Goal: Check status: Check status

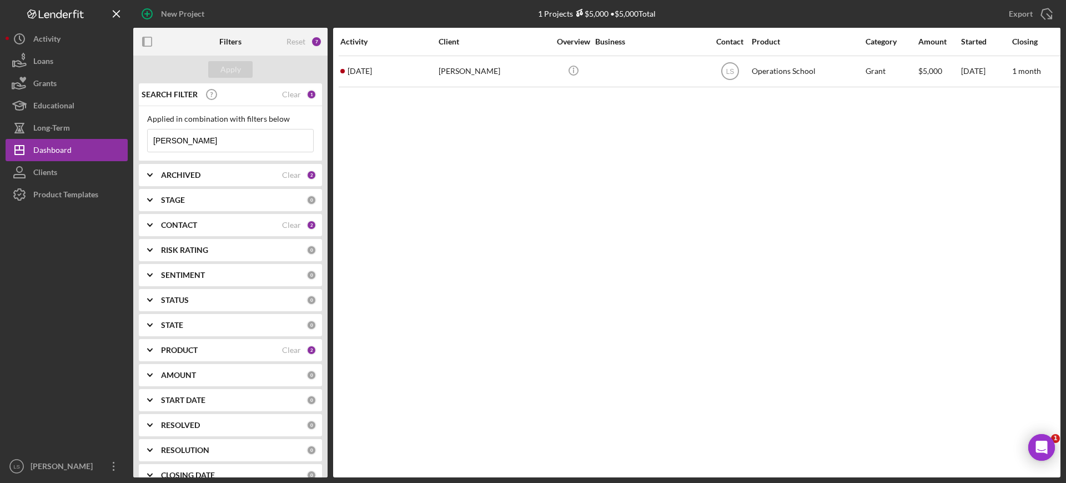
click at [228, 136] on input "[PERSON_NAME]" at bounding box center [231, 140] width 166 height 22
click at [249, 355] on div "PRODUCT Clear 2" at bounding box center [239, 350] width 156 height 22
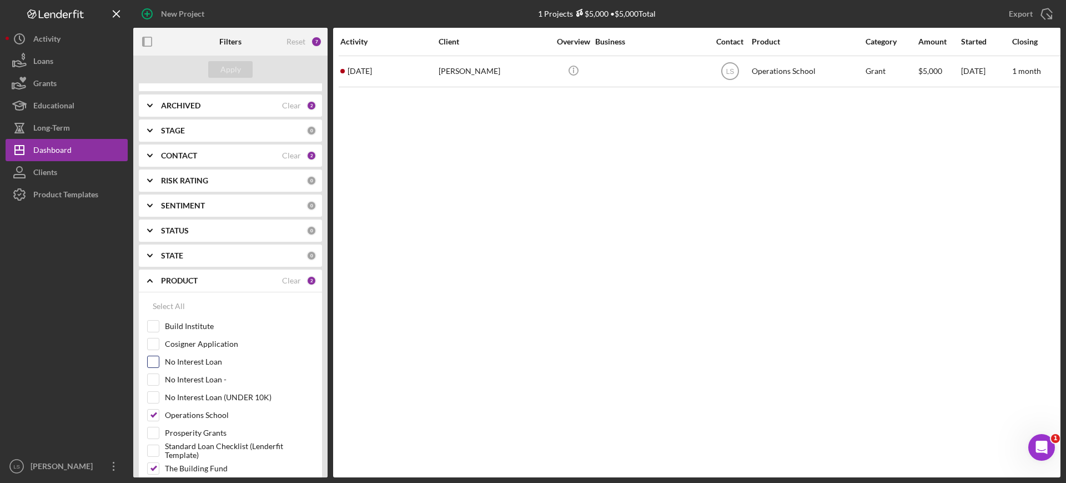
click at [156, 362] on input "No Interest Loan" at bounding box center [153, 361] width 11 height 11
checkbox input "true"
click at [238, 64] on div "Apply" at bounding box center [230, 69] width 21 height 17
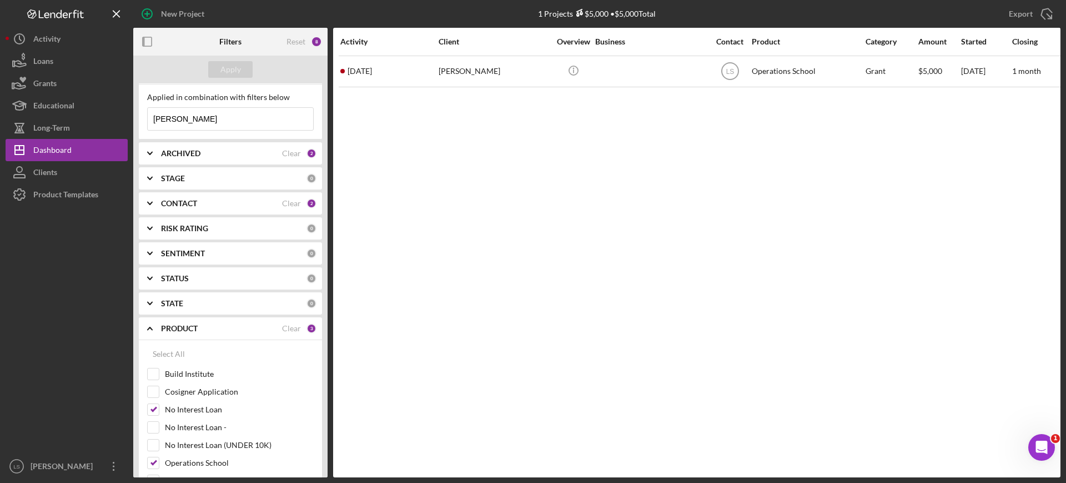
scroll to position [0, 0]
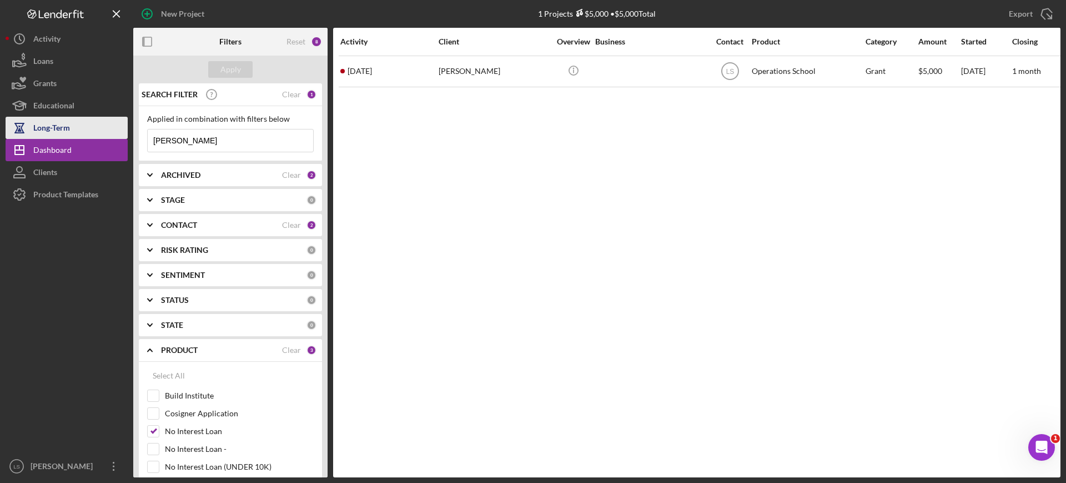
drag, startPoint x: 126, startPoint y: 137, endPoint x: 76, endPoint y: 131, distance: 50.4
click at [78, 132] on div "New Project 1 Projects $5,000 • $5,000 Total [PERSON_NAME] Export Icon/Export F…" at bounding box center [533, 238] width 1055 height 477
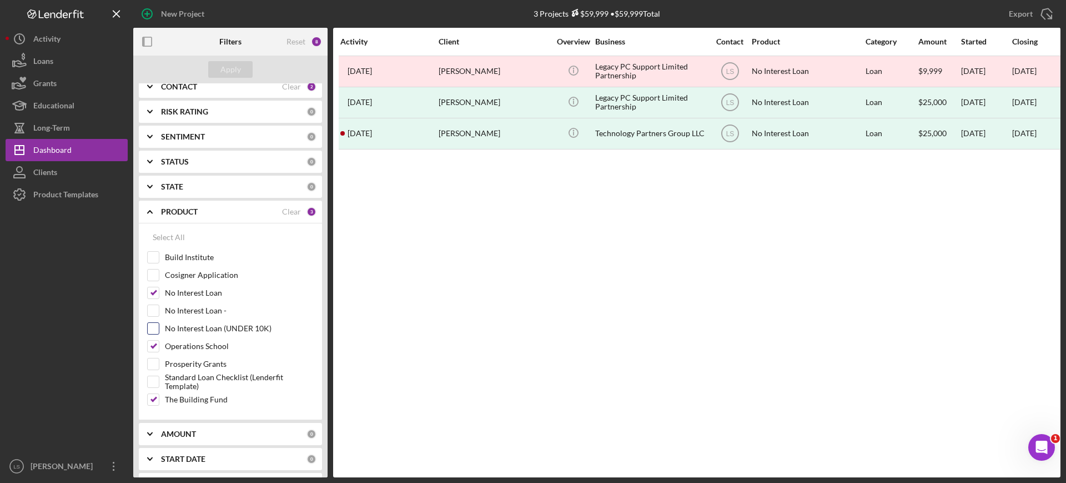
scroll to position [139, 0]
type input "partner"
click at [155, 309] on input "No Interest Loan -" at bounding box center [153, 309] width 11 height 11
checkbox input "true"
click at [154, 322] on input "No Interest Loan (UNDER 10K)" at bounding box center [153, 327] width 11 height 11
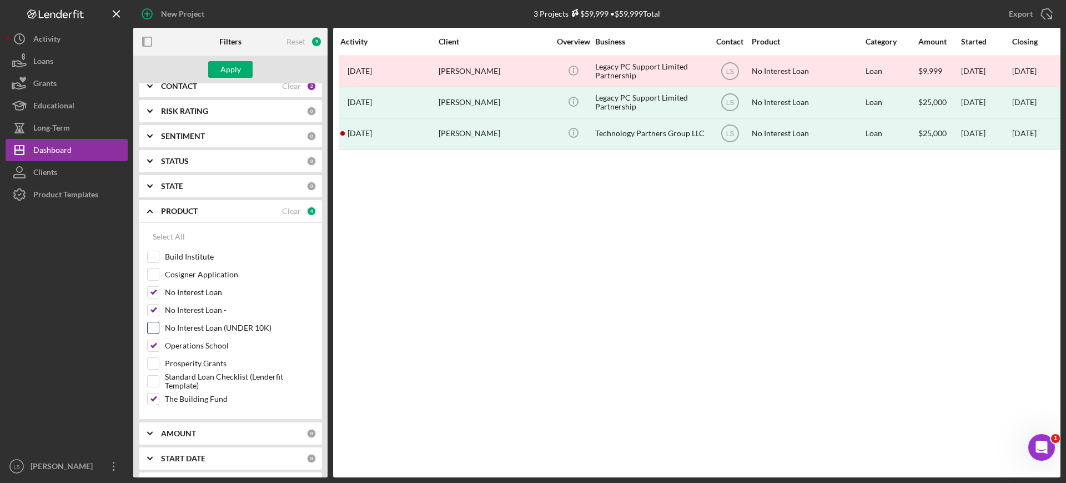
checkbox input "true"
click at [237, 72] on div "Apply" at bounding box center [230, 69] width 21 height 17
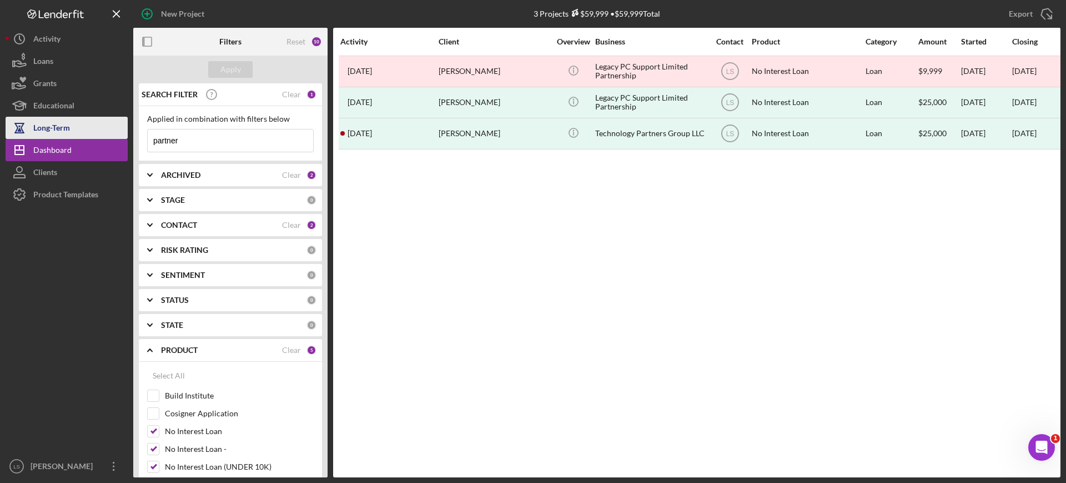
drag, startPoint x: 209, startPoint y: 144, endPoint x: 26, endPoint y: 134, distance: 183.6
click at [29, 136] on div "New Project 3 Projects $59,999 • $59,999 Total [PERSON_NAME] Export Icon/Export…" at bounding box center [533, 238] width 1055 height 477
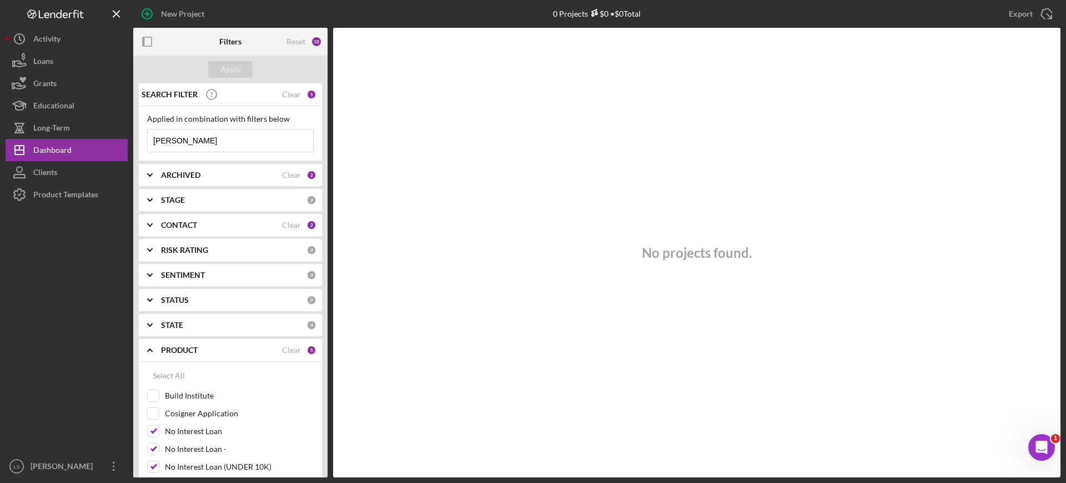
type input "[PERSON_NAME]"
click at [252, 170] on div "ARCHIVED Clear 2" at bounding box center [239, 175] width 156 height 10
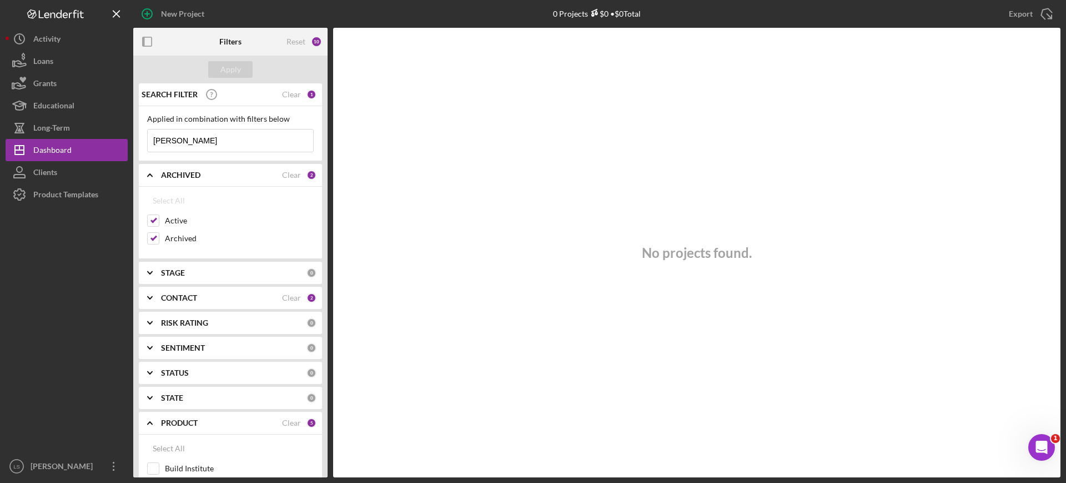
click at [252, 171] on div "ARCHIVED" at bounding box center [221, 175] width 121 height 9
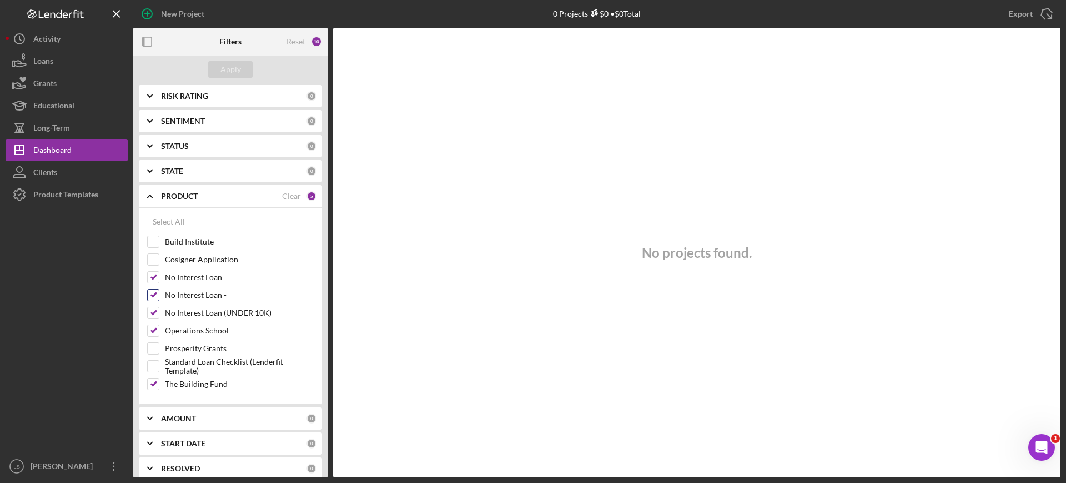
scroll to position [208, 0]
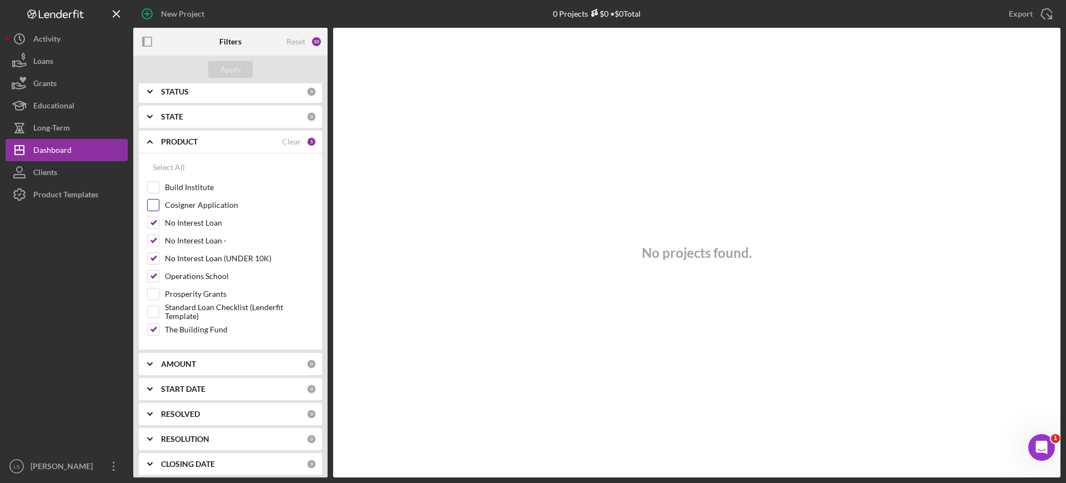
click at [152, 206] on input "Cosigner Application" at bounding box center [153, 204] width 11 height 11
checkbox input "true"
click at [231, 68] on div "Apply" at bounding box center [230, 69] width 21 height 17
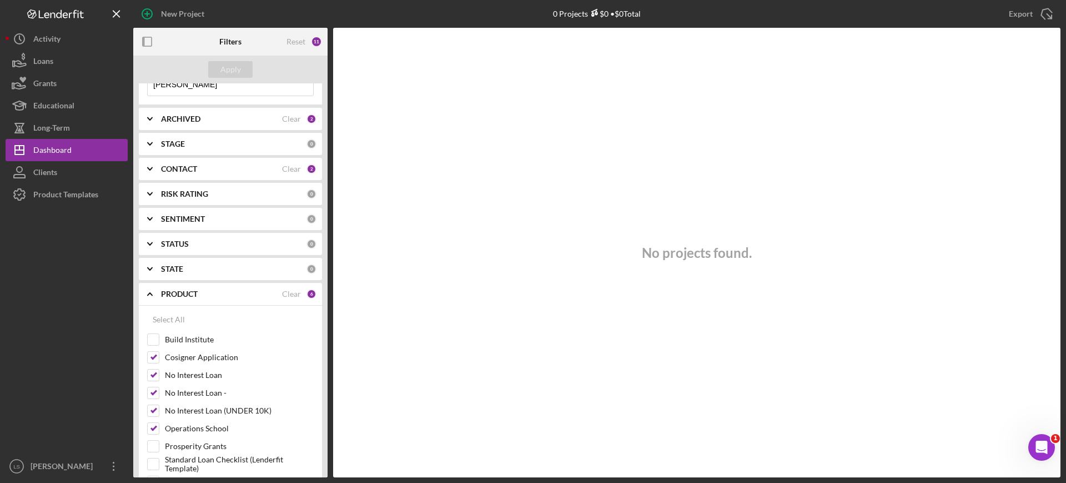
scroll to position [0, 0]
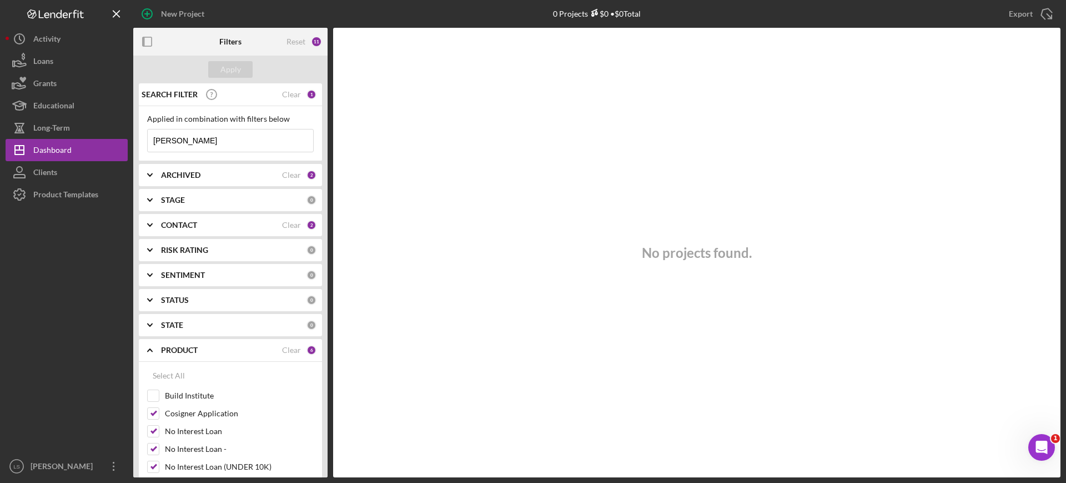
click at [256, 223] on div "CONTACT" at bounding box center [221, 224] width 121 height 9
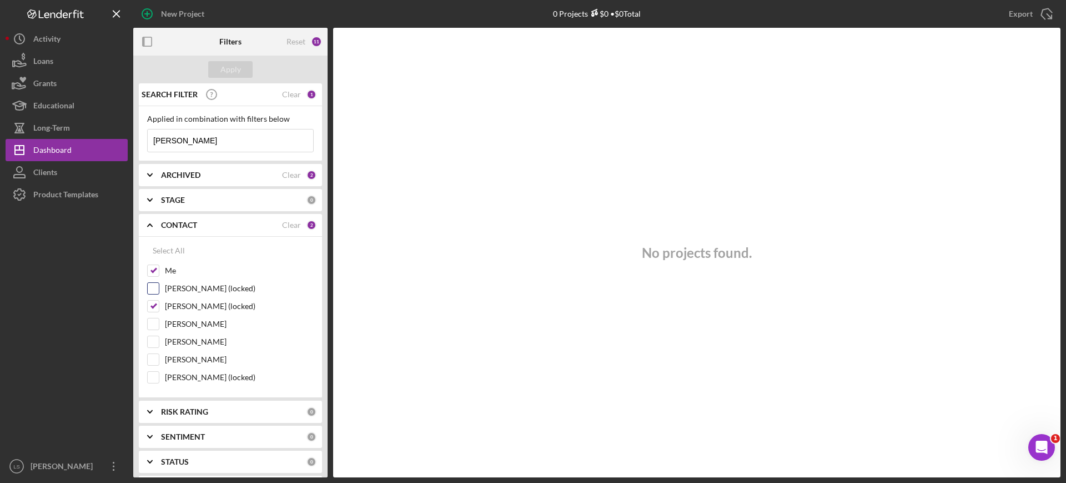
click at [151, 290] on input "[PERSON_NAME] (locked)" at bounding box center [153, 288] width 11 height 11
checkbox input "true"
click at [151, 380] on input "[PERSON_NAME] (locked)" at bounding box center [153, 377] width 11 height 11
checkbox input "true"
click at [225, 82] on div "Apply" at bounding box center [230, 70] width 194 height 28
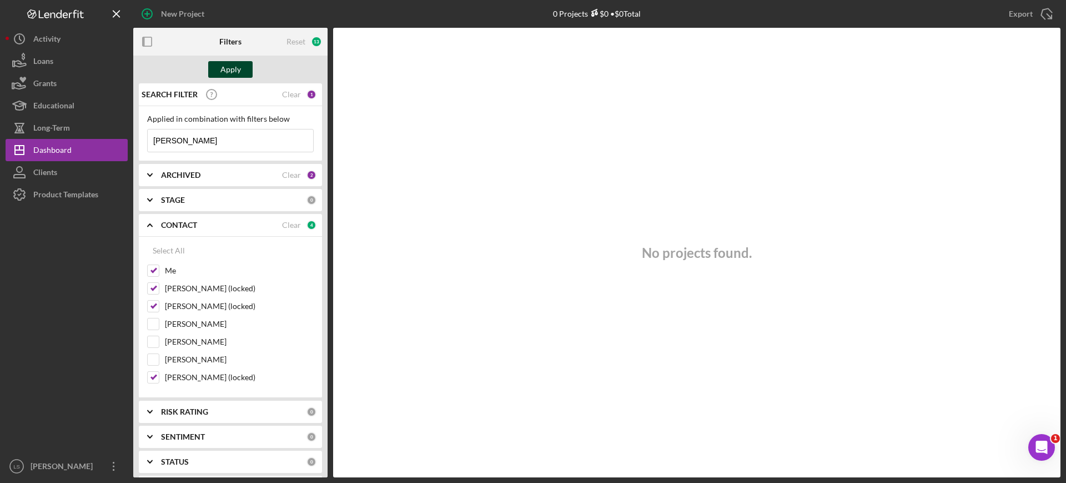
click at [237, 67] on div "Apply" at bounding box center [230, 69] width 21 height 17
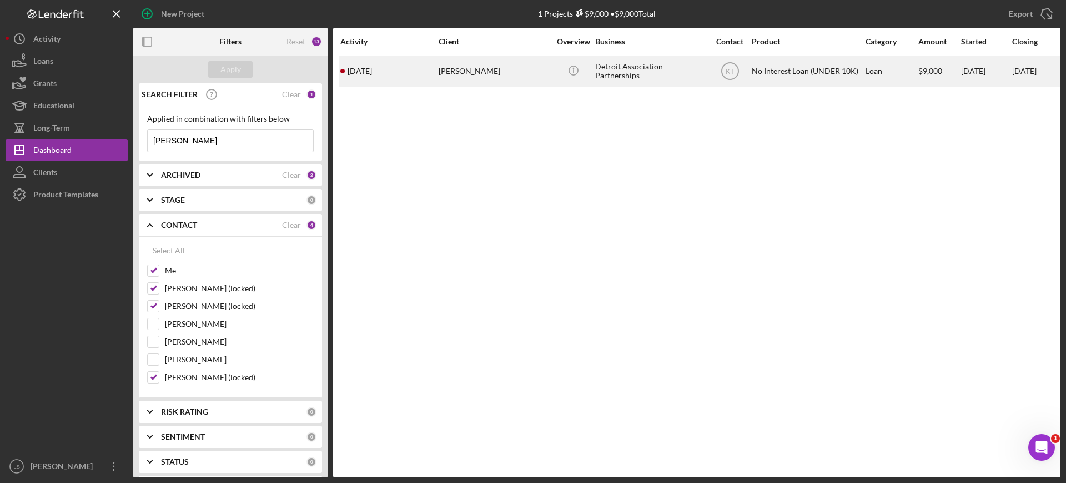
click at [636, 74] on div "Detroit Association Partnerships" at bounding box center [650, 71] width 111 height 29
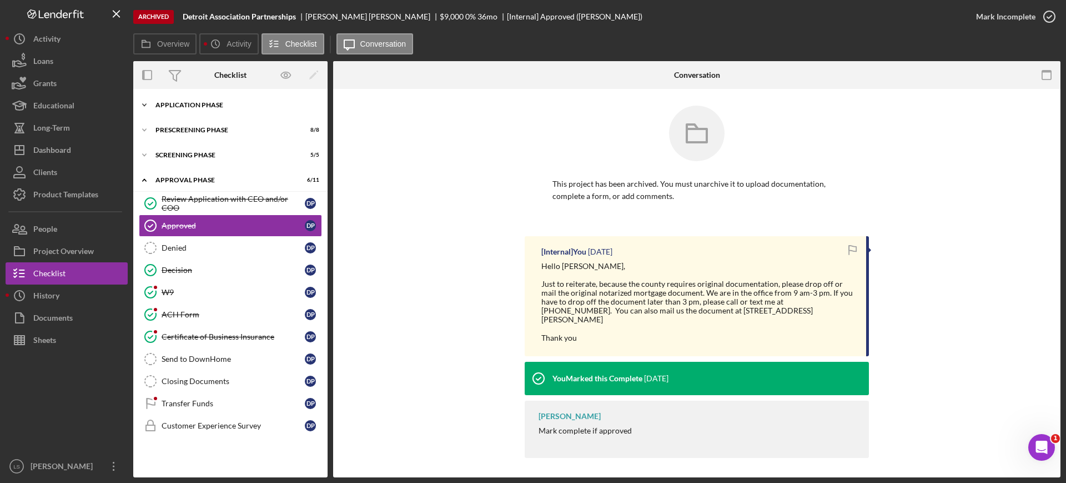
click at [208, 104] on div "Application Phase" at bounding box center [235, 105] width 158 height 7
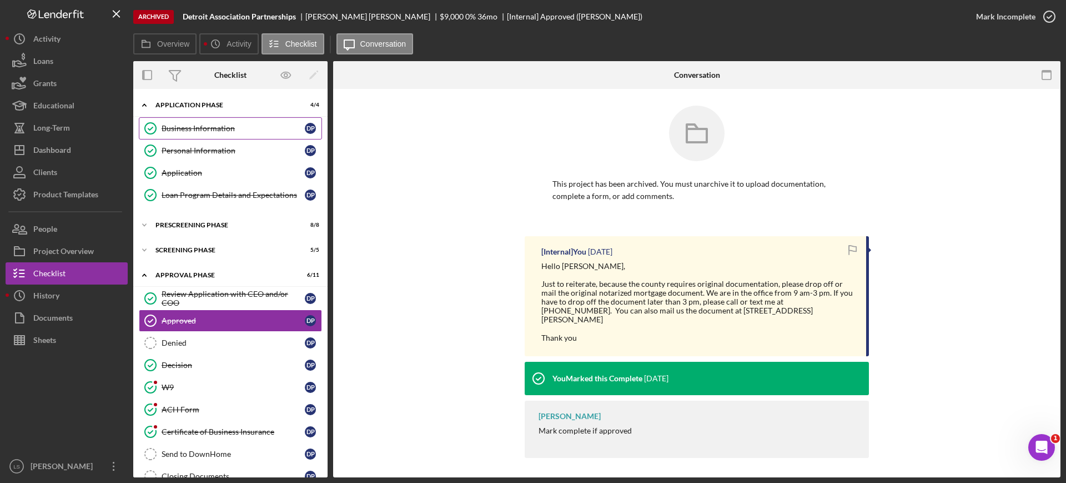
click at [204, 126] on div "Business Information" at bounding box center [233, 128] width 143 height 9
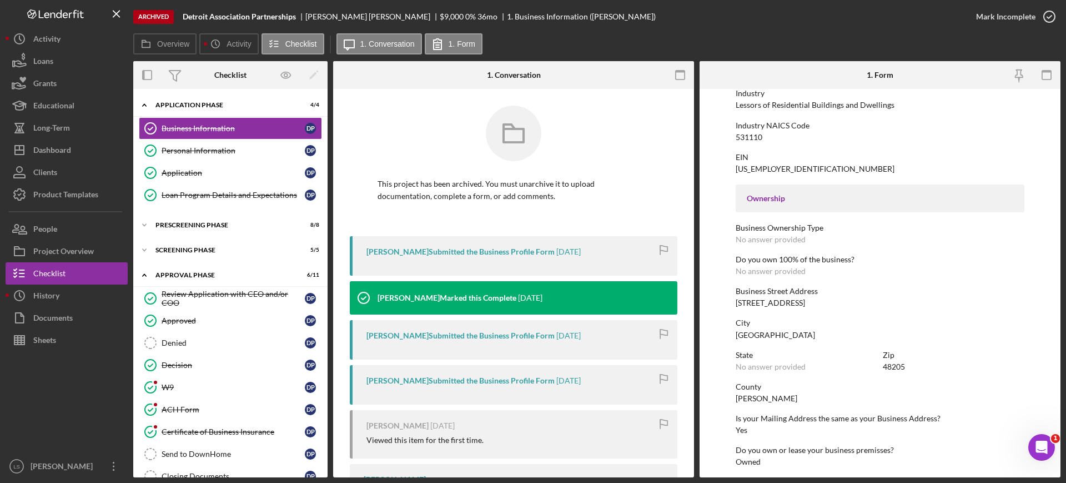
scroll to position [347, 0]
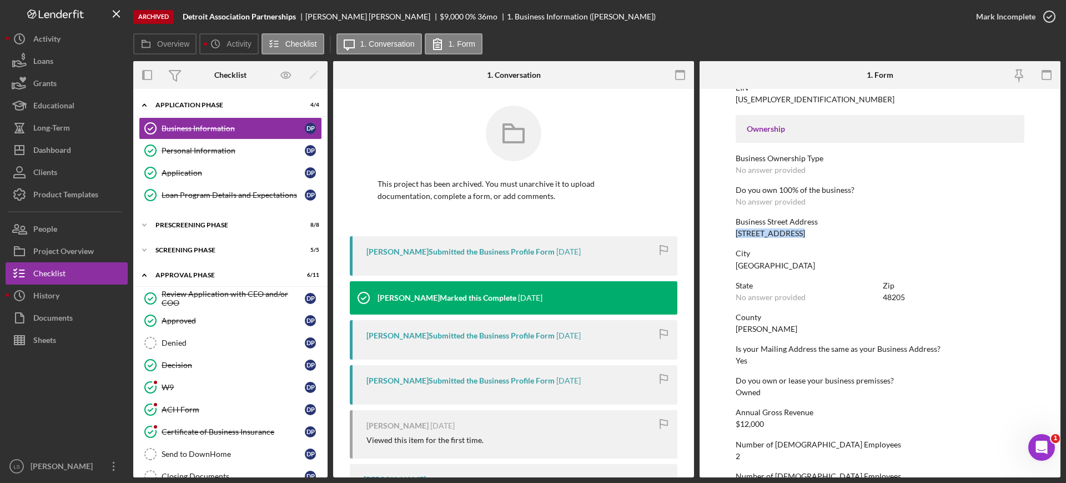
drag, startPoint x: 798, startPoint y: 232, endPoint x: 725, endPoint y: 238, distance: 73.0
click at [725, 238] on form "To edit this form you must unarchive this project Business Name Detroit Associa…" at bounding box center [880, 283] width 361 height 388
drag, startPoint x: 758, startPoint y: 226, endPoint x: 728, endPoint y: 243, distance: 34.8
click at [728, 243] on form "To edit this form you must unarchive this project Business Name Detroit Associa…" at bounding box center [880, 283] width 361 height 388
drag, startPoint x: 802, startPoint y: 230, endPoint x: 731, endPoint y: 235, distance: 70.7
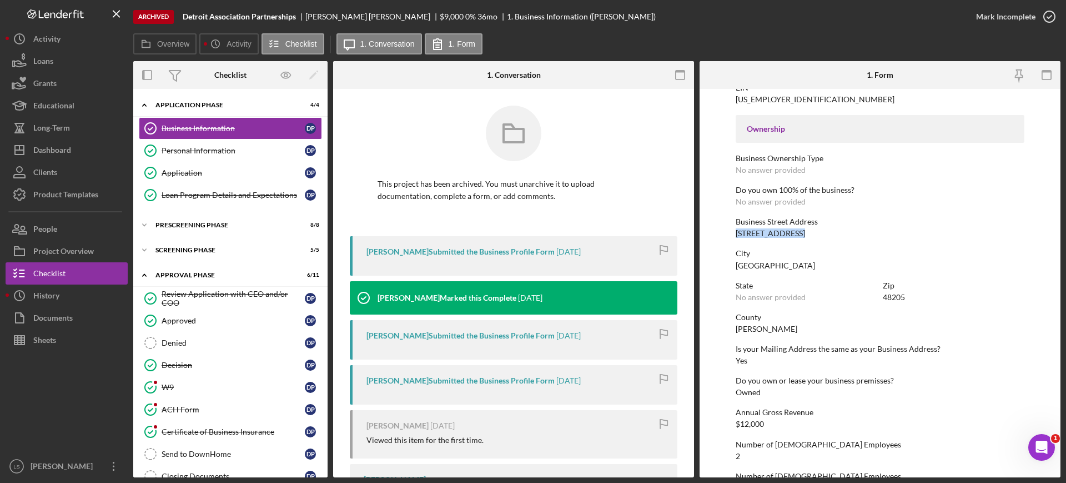
click at [731, 235] on form "To edit this form you must unarchive this project Business Name Detroit Associa…" at bounding box center [880, 283] width 361 height 388
copy div "[STREET_ADDRESS]"
click at [62, 147] on div "Dashboard" at bounding box center [52, 151] width 38 height 25
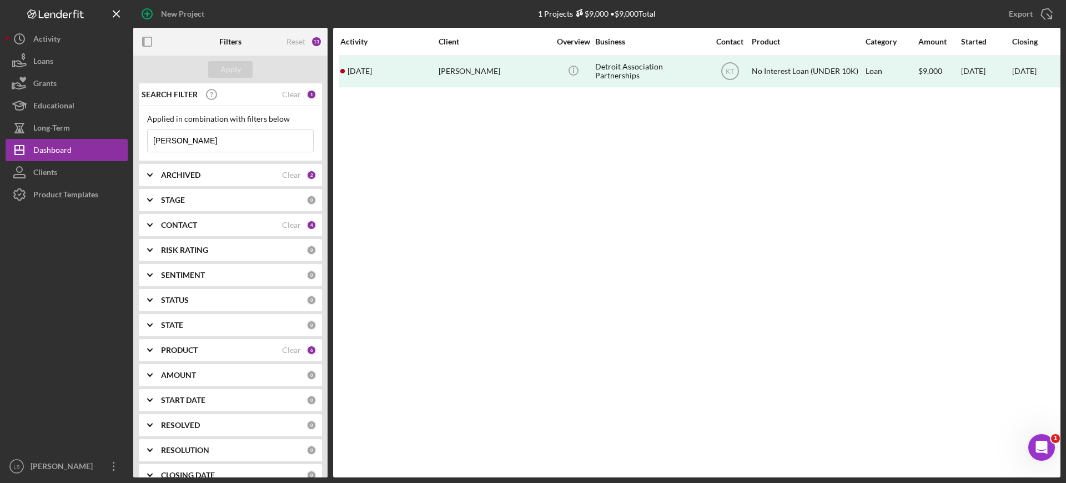
click at [210, 137] on input "[PERSON_NAME]" at bounding box center [231, 140] width 166 height 22
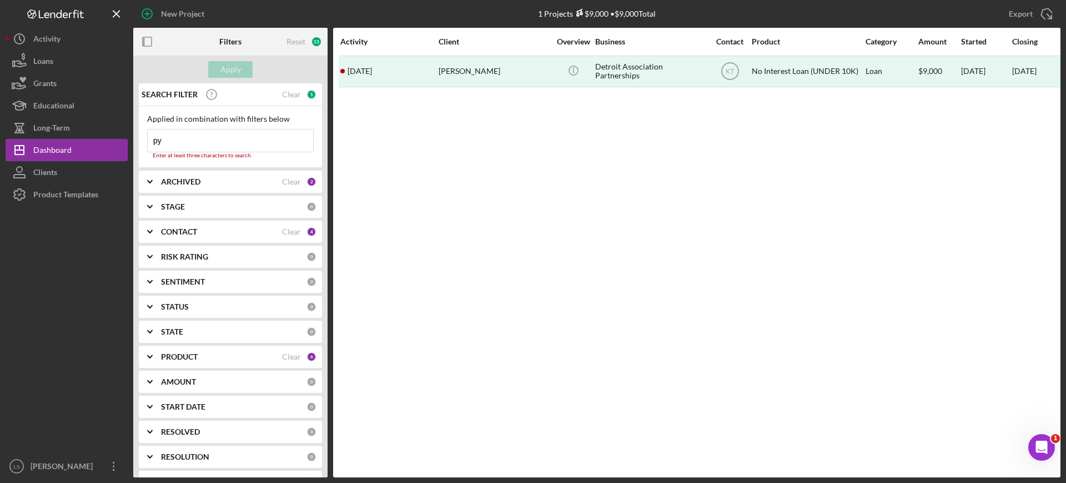
type input "p"
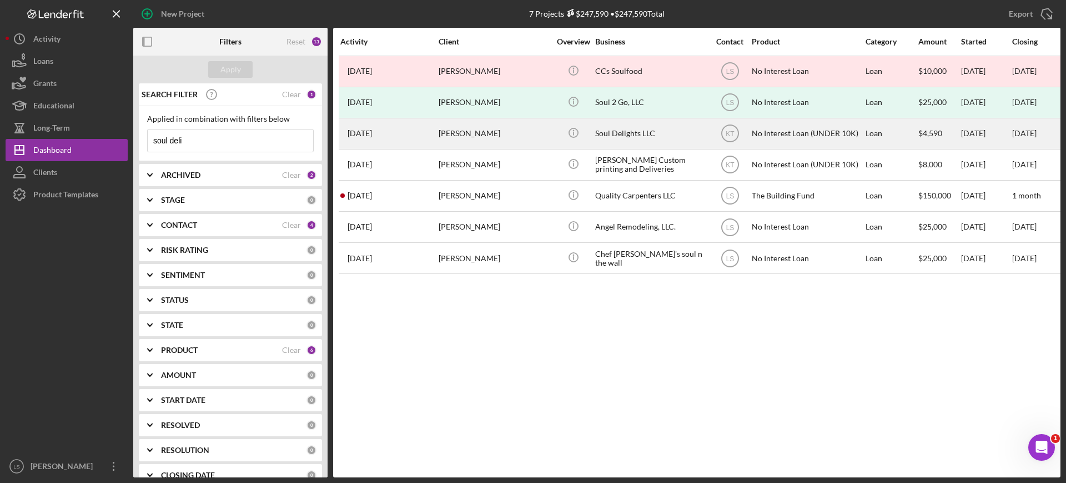
type input "soul deli"
click at [630, 134] on div "Soul Delights LLC" at bounding box center [650, 133] width 111 height 29
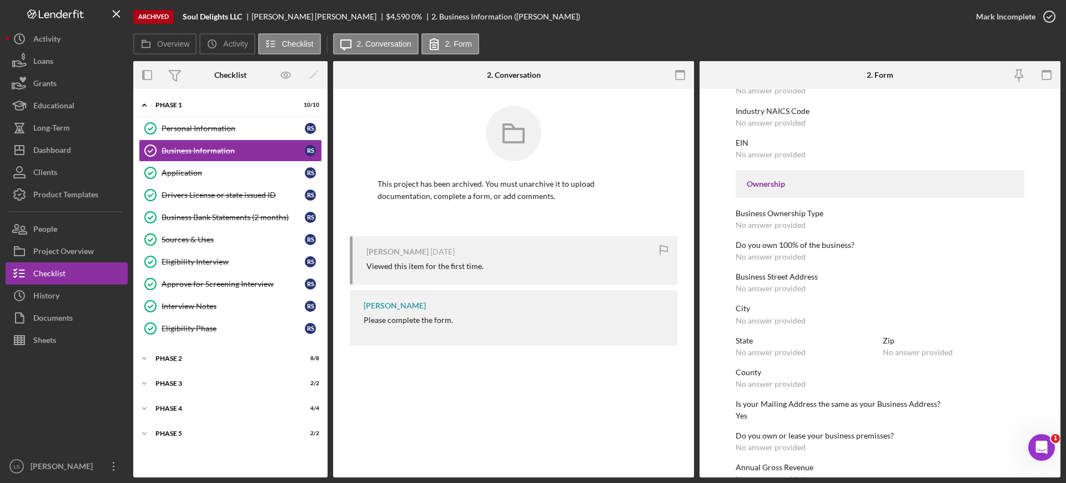
scroll to position [278, 0]
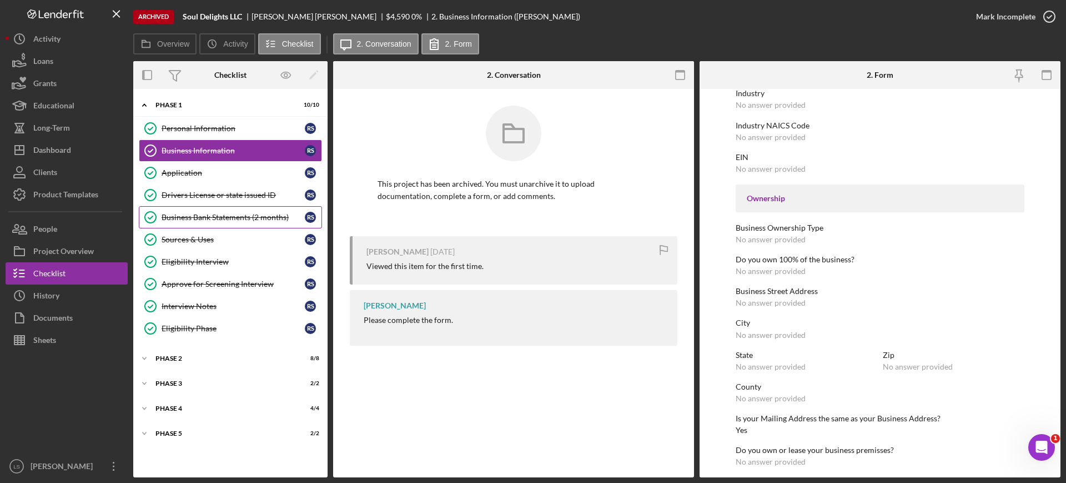
click at [242, 217] on div "Business Bank Statements (2 months)" at bounding box center [233, 217] width 143 height 9
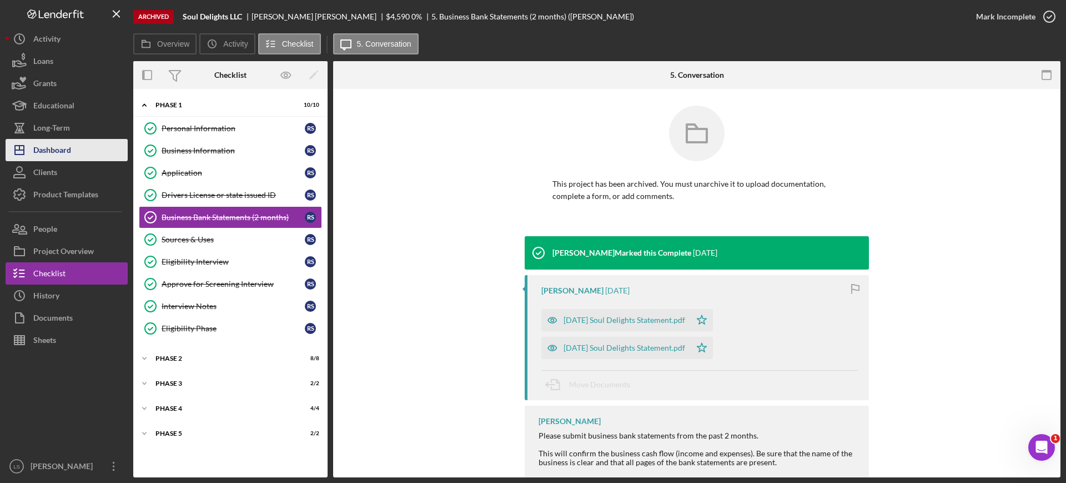
click at [60, 157] on div "Dashboard" at bounding box center [52, 151] width 38 height 25
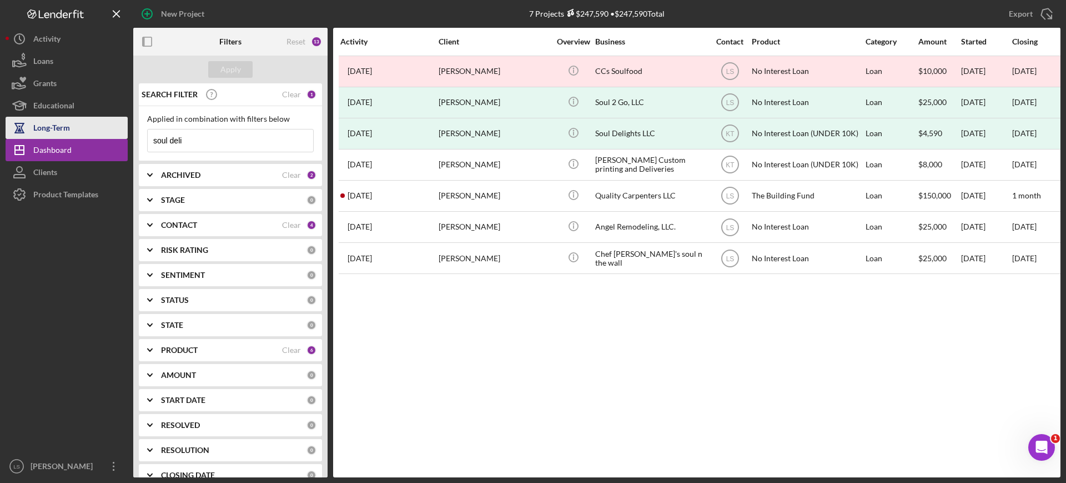
drag, startPoint x: 210, startPoint y: 146, endPoint x: 116, endPoint y: 136, distance: 94.9
click at [116, 137] on div "New Project 7 Projects $247,590 • $247,590 Total soul deli Export Icon/Export F…" at bounding box center [533, 238] width 1055 height 477
type input "alo"
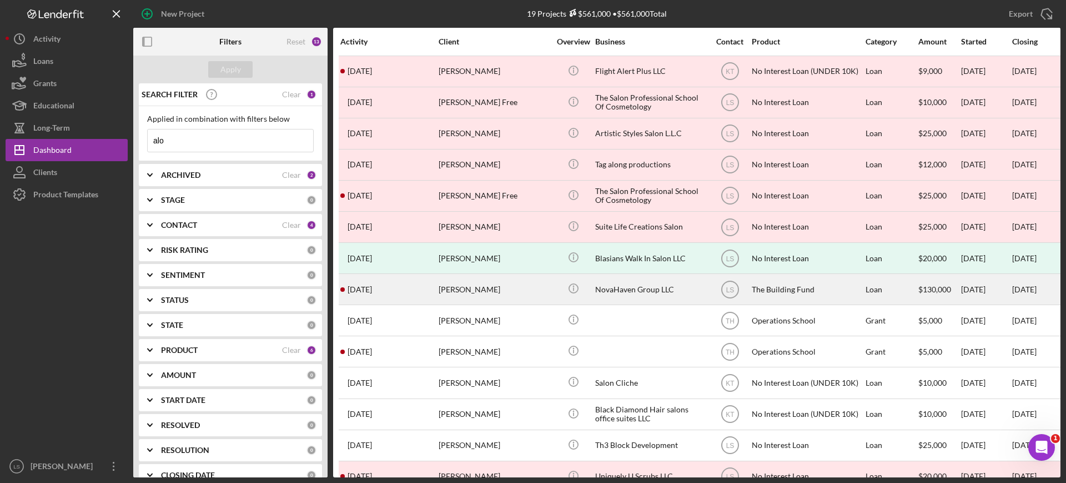
click at [655, 283] on div "NovaHaven Group LLC" at bounding box center [650, 288] width 111 height 29
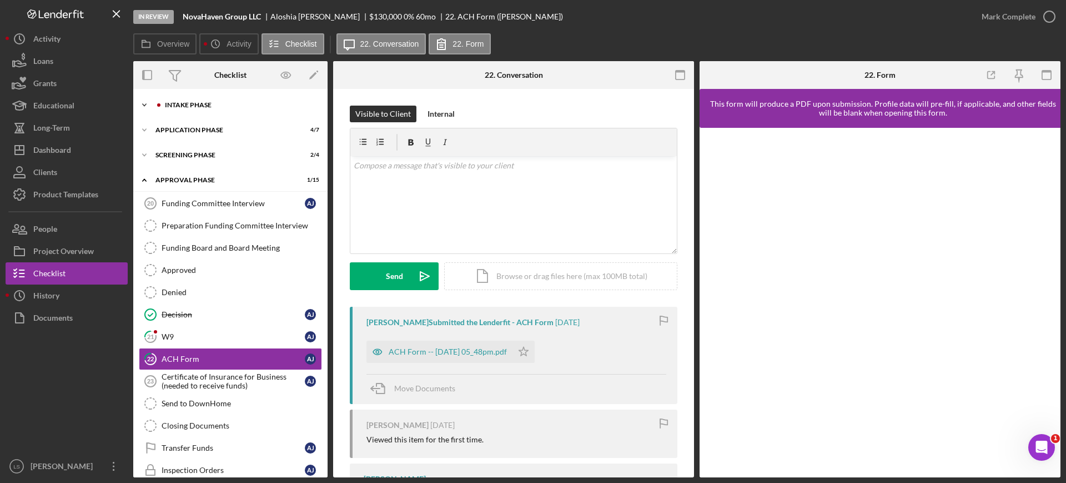
click at [263, 112] on div "Icon/Expander Intake Phase 2 / 17" at bounding box center [230, 105] width 194 height 22
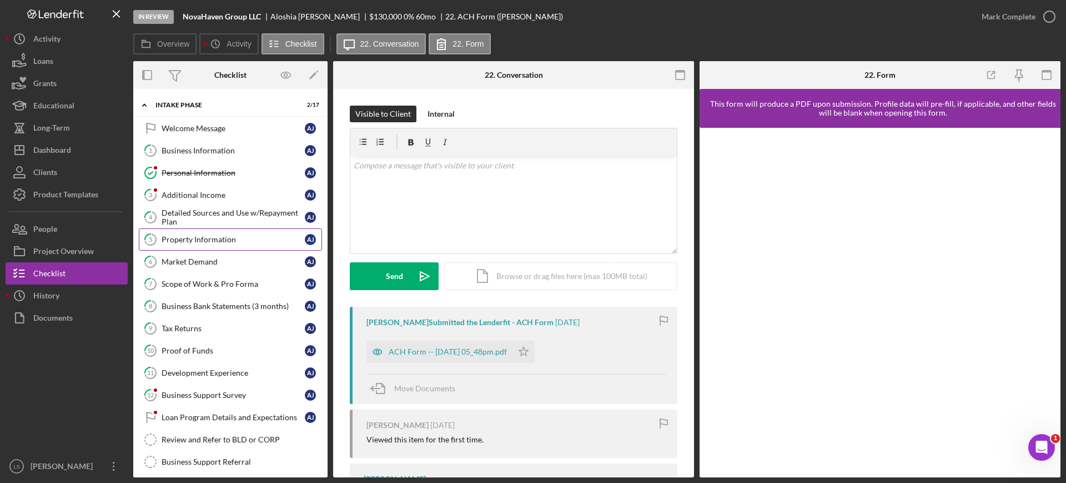
click at [228, 235] on div "Property Information" at bounding box center [233, 239] width 143 height 9
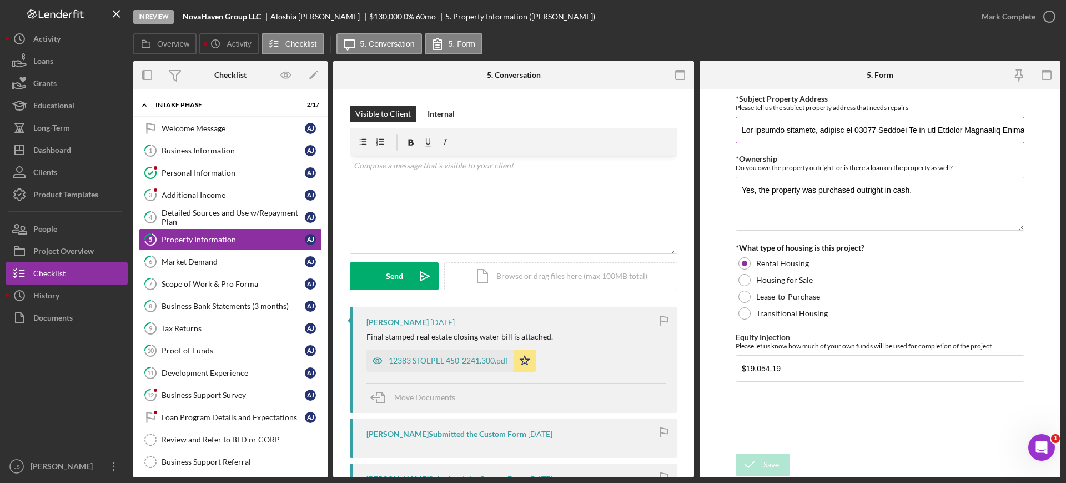
drag, startPoint x: 853, startPoint y: 130, endPoint x: 911, endPoint y: 129, distance: 58.3
click at [911, 129] on input "*Subject Property Address" at bounding box center [880, 130] width 289 height 27
drag, startPoint x: 900, startPoint y: 128, endPoint x: 927, endPoint y: 129, distance: 27.3
click at [934, 129] on input "*Subject Property Address" at bounding box center [880, 130] width 289 height 27
drag, startPoint x: 854, startPoint y: 130, endPoint x: 911, endPoint y: 128, distance: 56.7
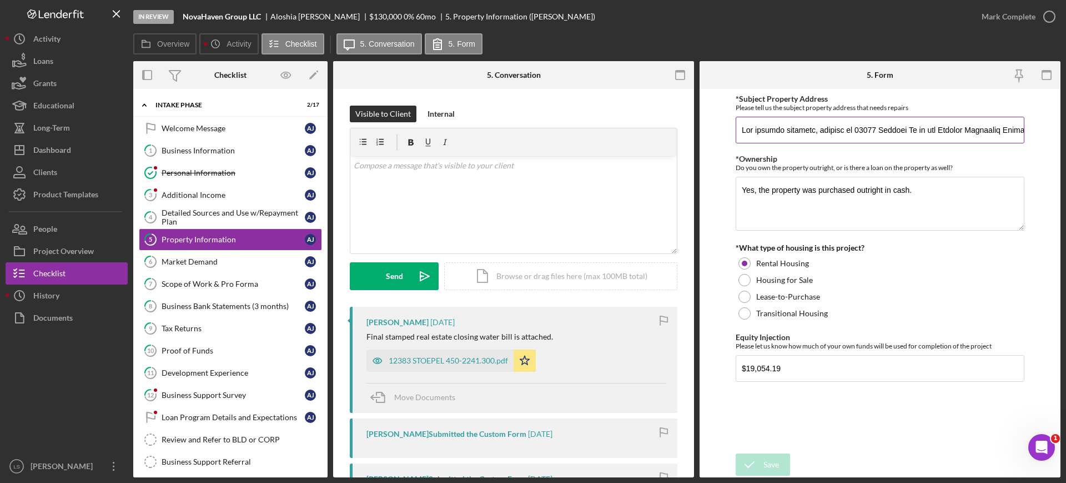
click at [911, 128] on input "*Subject Property Address" at bounding box center [880, 130] width 289 height 27
click at [75, 152] on button "Icon/Dashboard Dashboard" at bounding box center [67, 150] width 122 height 22
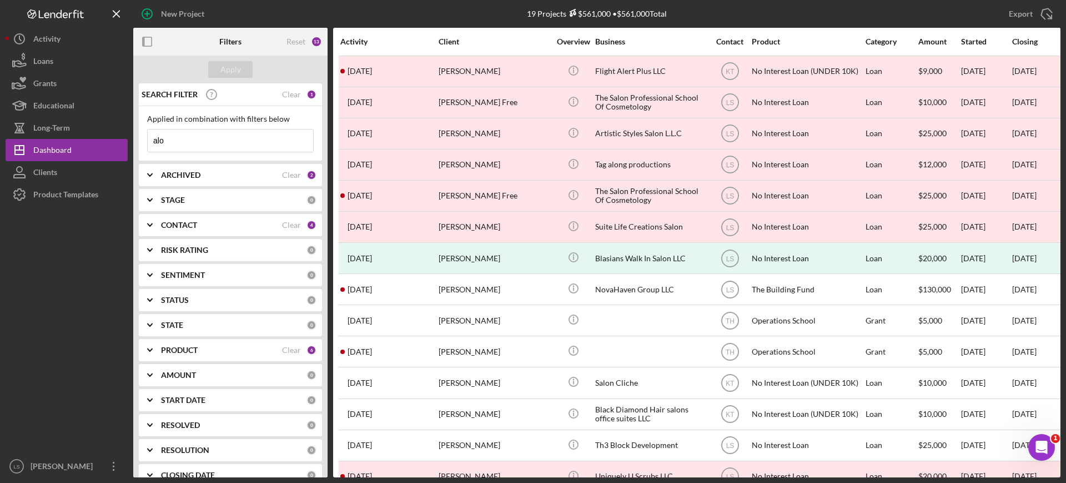
click at [203, 137] on input "alo" at bounding box center [231, 140] width 166 height 22
type input "a"
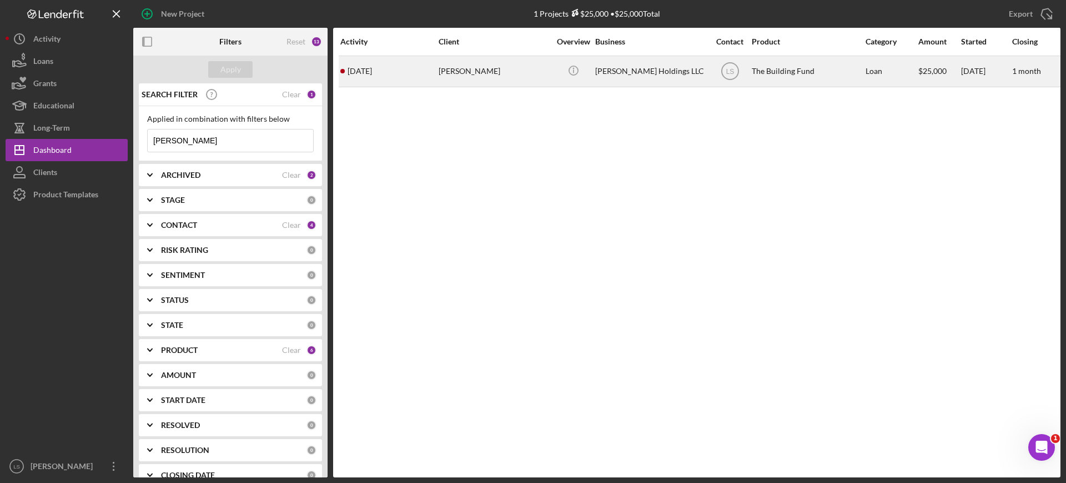
type input "[PERSON_NAME]"
click at [518, 76] on div "[PERSON_NAME]" at bounding box center [494, 71] width 111 height 29
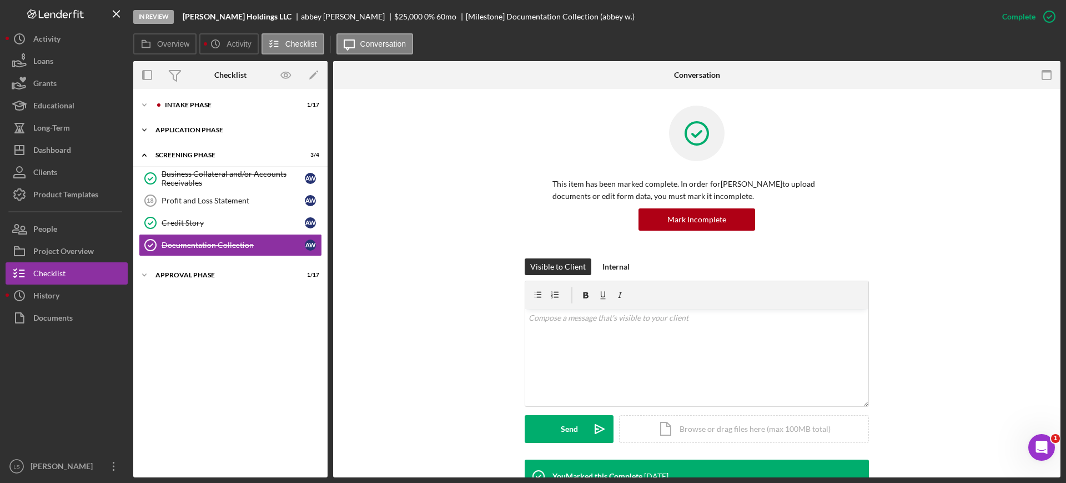
click at [239, 136] on div "Icon/Expander Application Phase 5 / 7" at bounding box center [230, 130] width 194 height 22
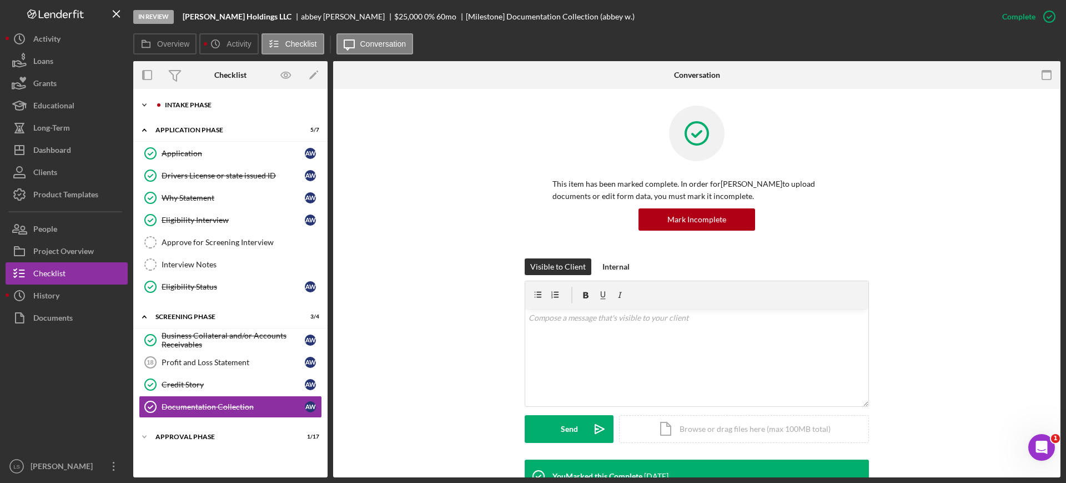
click at [250, 106] on div "Intake Phase" at bounding box center [239, 105] width 149 height 7
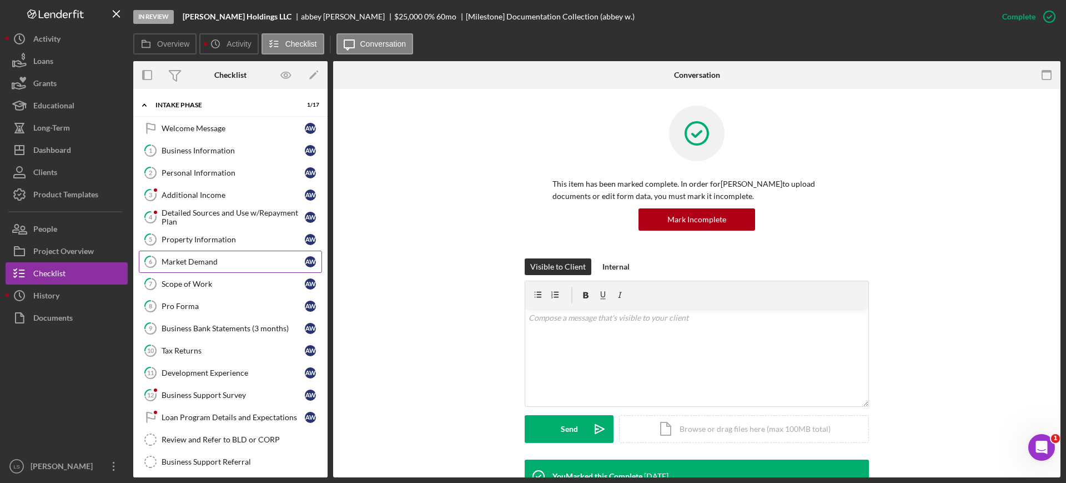
click at [198, 267] on link "6 Market Demand a w" at bounding box center [230, 261] width 183 height 22
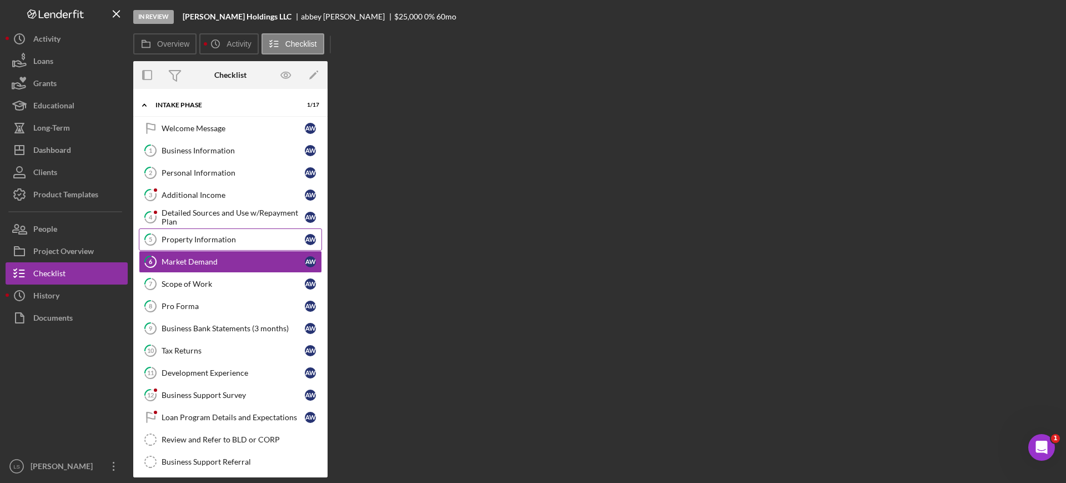
click at [230, 235] on div "Property Information" at bounding box center [233, 239] width 143 height 9
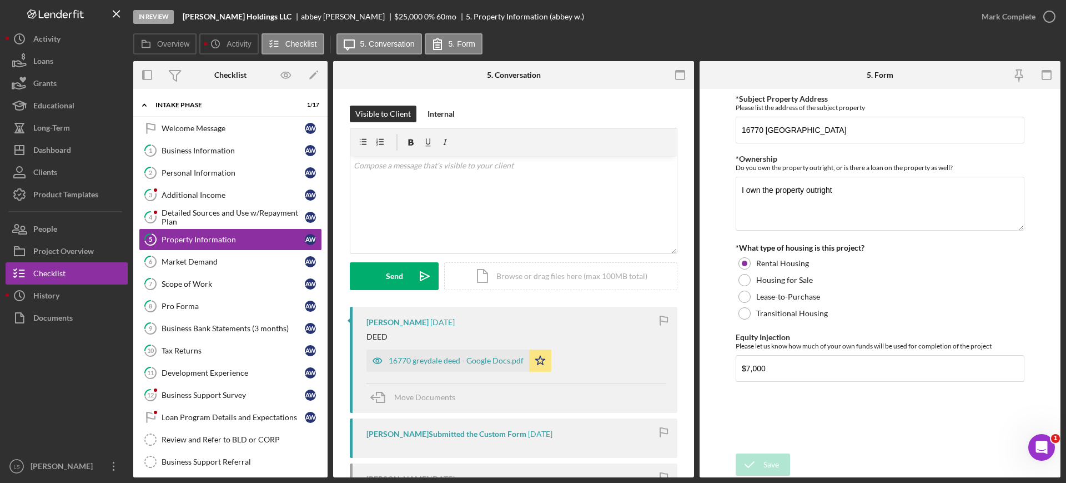
drag, startPoint x: 238, startPoint y: 148, endPoint x: 1036, endPoint y: 134, distance: 798.8
click at [238, 148] on div "Business Information" at bounding box center [233, 150] width 143 height 9
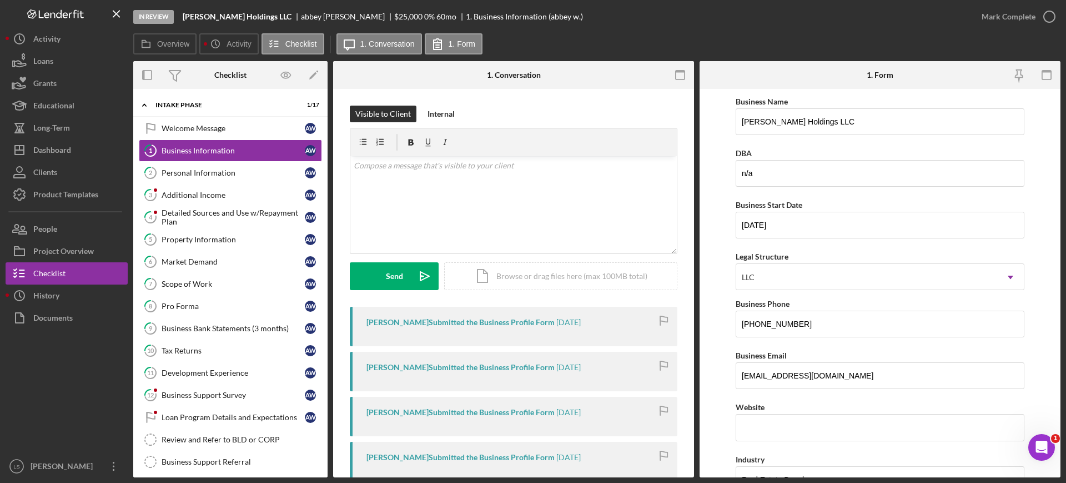
drag, startPoint x: 994, startPoint y: 64, endPoint x: 726, endPoint y: 78, distance: 268.0
click at [994, 64] on div at bounding box center [1000, 75] width 121 height 28
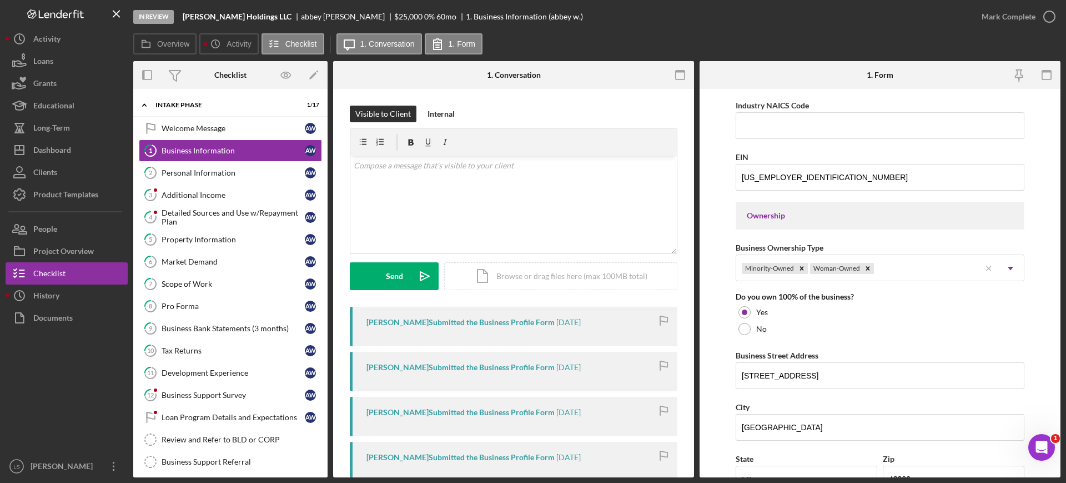
scroll to position [417, 0]
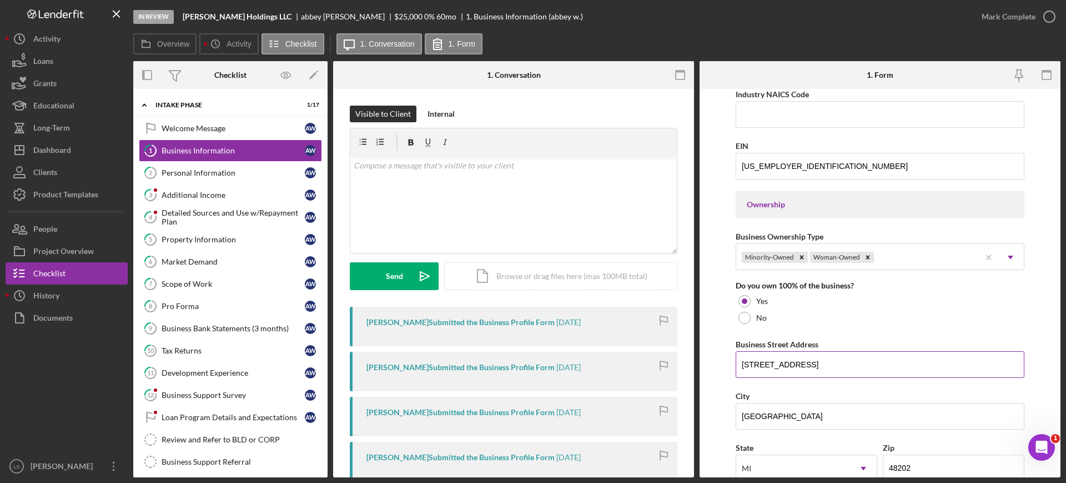
drag, startPoint x: 812, startPoint y: 366, endPoint x: 744, endPoint y: 354, distance: 69.3
click at [744, 354] on input "[STREET_ADDRESS]" at bounding box center [880, 364] width 289 height 27
click at [75, 144] on button "Icon/Dashboard Dashboard" at bounding box center [67, 150] width 122 height 22
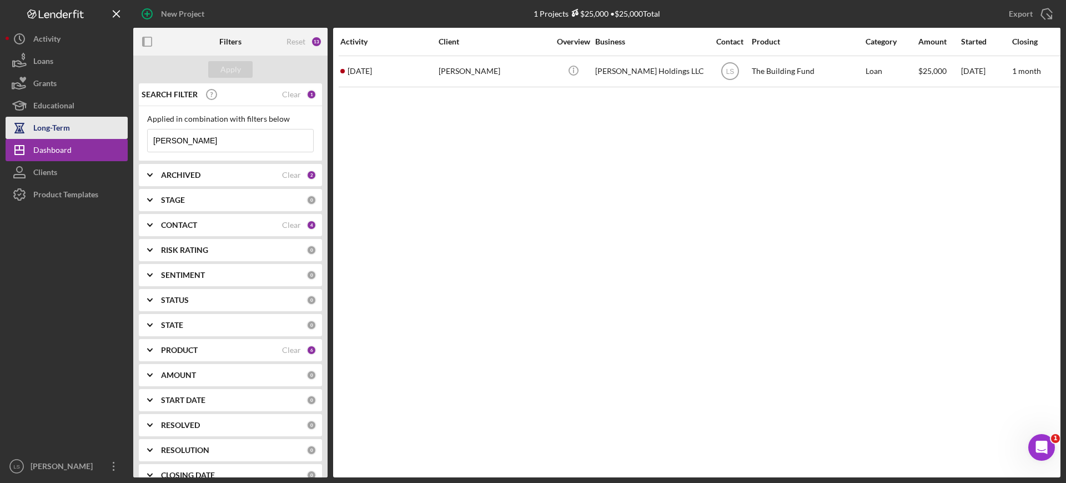
drag, startPoint x: 92, startPoint y: 136, endPoint x: 0, endPoint y: 131, distance: 92.3
click at [30, 134] on div "New Project 1 Projects $25,000 • $25,000 Total [PERSON_NAME] Export Icon/Export…" at bounding box center [533, 238] width 1055 height 477
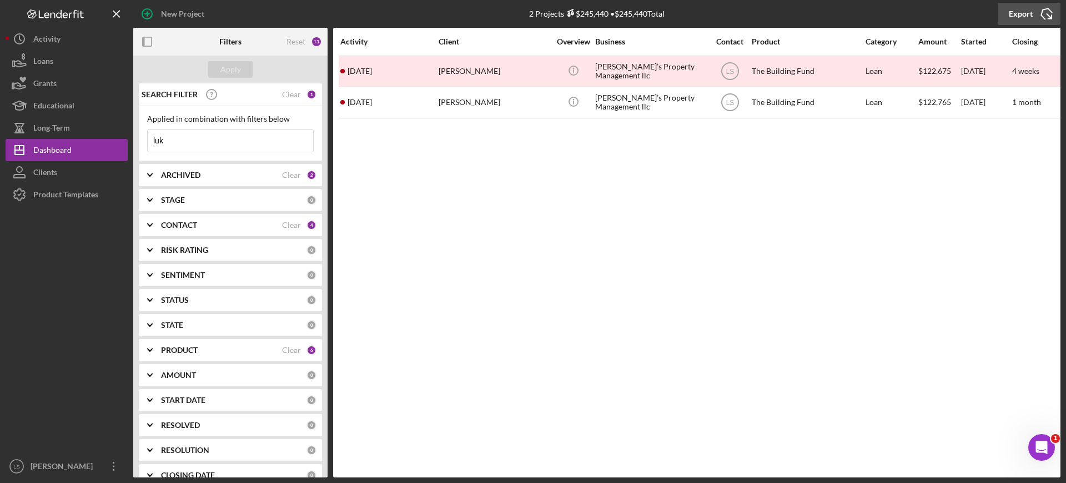
type input "luk"
